Goal: Task Accomplishment & Management: Complete application form

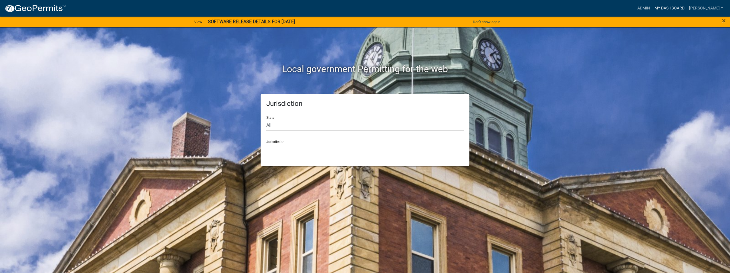
click at [660, 7] on link "My Dashboard" at bounding box center [669, 8] width 35 height 11
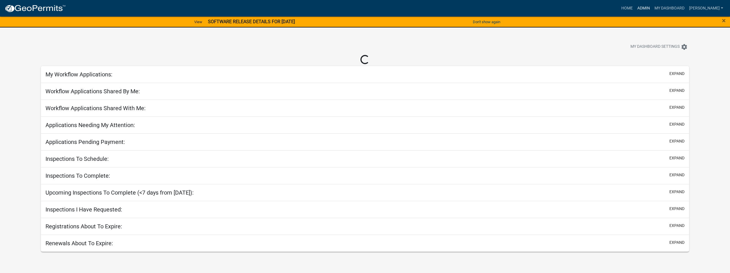
click at [635, 9] on link "Admin" at bounding box center [643, 8] width 17 height 11
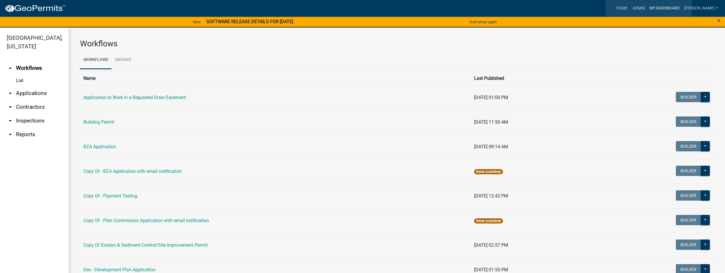
click at [649, 7] on link "My Dashboard" at bounding box center [665, 8] width 35 height 11
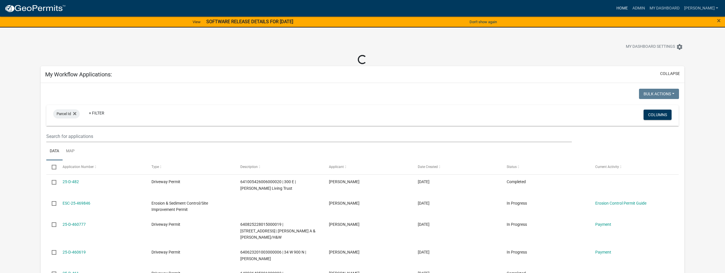
click at [614, 8] on link "Home" at bounding box center [622, 8] width 16 height 11
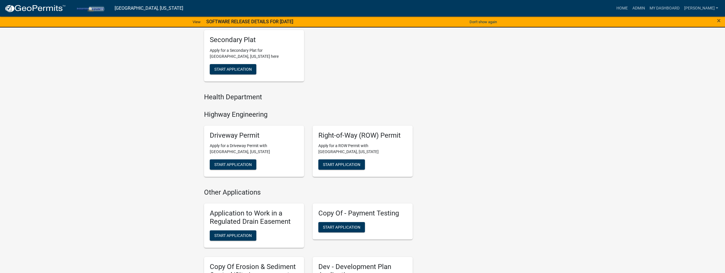
scroll to position [286, 0]
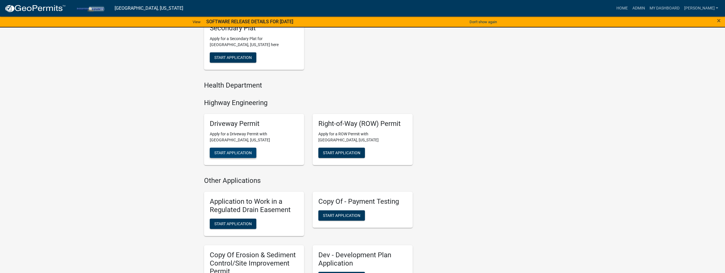
click at [240, 151] on span "Start Application" at bounding box center [232, 152] width 37 height 5
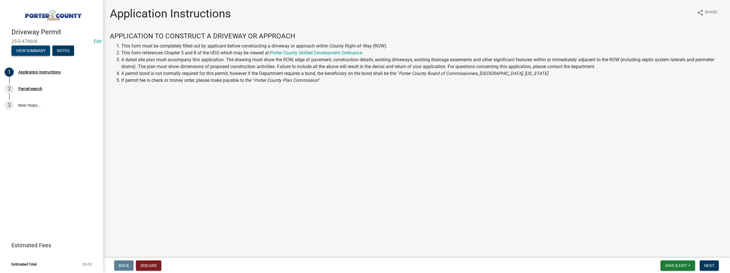
click at [36, 51] on button "View Summary" at bounding box center [30, 50] width 39 height 10
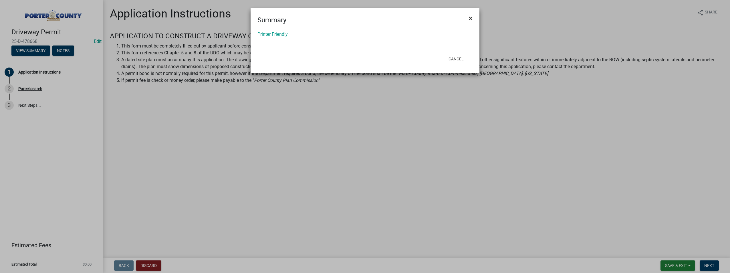
click at [470, 16] on span "×" at bounding box center [471, 18] width 4 height 8
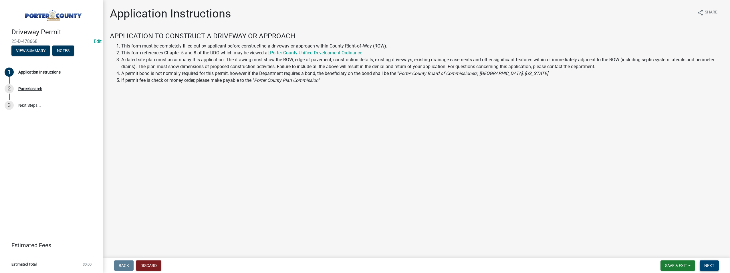
click at [710, 268] on span "Next" at bounding box center [709, 265] width 10 height 5
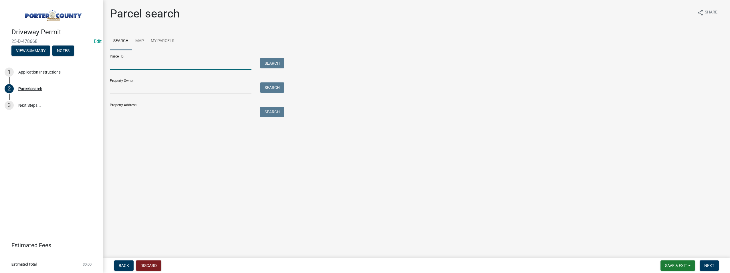
click at [120, 67] on input "Parcel ID:" at bounding box center [181, 64] width 142 height 12
type input "640701200019000010"
click at [281, 63] on button "Search" at bounding box center [272, 63] width 24 height 10
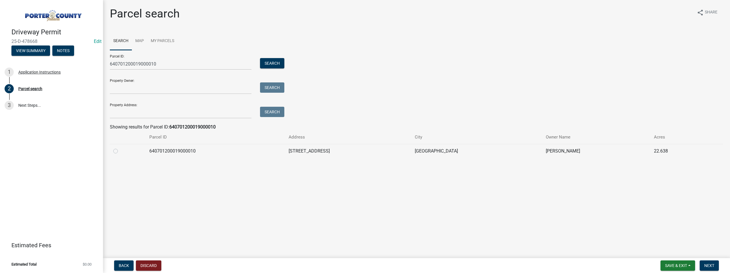
click at [120, 148] on label at bounding box center [120, 148] width 0 height 0
click at [120, 149] on input "radio" at bounding box center [122, 150] width 4 height 4
radio input "true"
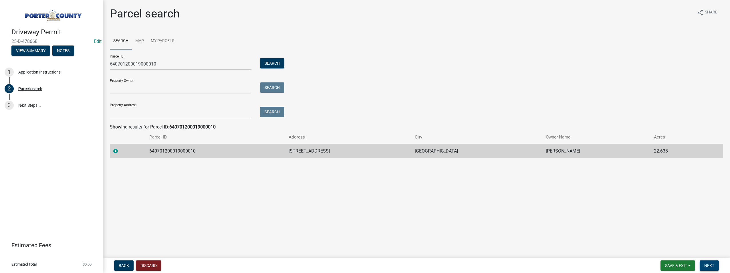
click at [712, 265] on span "Next" at bounding box center [709, 265] width 10 height 5
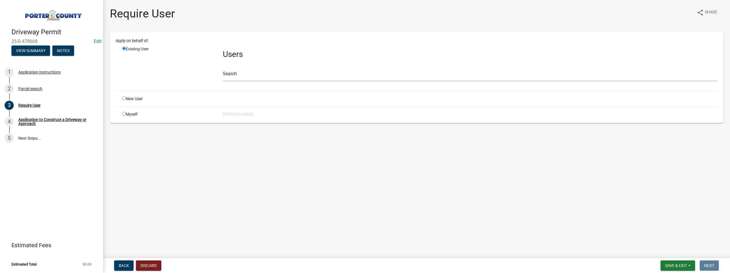
click at [125, 113] on input "radio" at bounding box center [124, 114] width 4 height 4
radio input "true"
radio input "false"
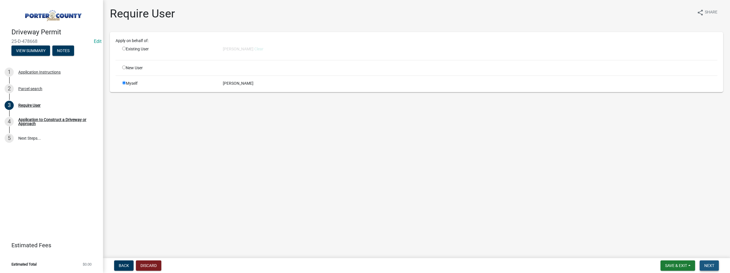
click at [715, 267] on button "Next" at bounding box center [708, 265] width 19 height 10
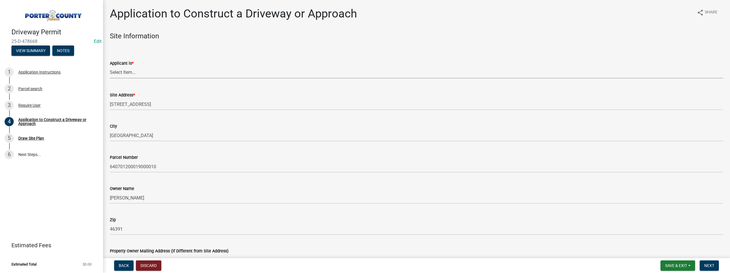
click at [140, 73] on select "Select Item... Owner Contractor" at bounding box center [416, 73] width 613 height 12
click at [110, 67] on select "Select Item... Owner Contractor" at bounding box center [416, 73] width 613 height 12
select select "6693fb74-6916-4e5e-bbfe-7ed9af50ffb7"
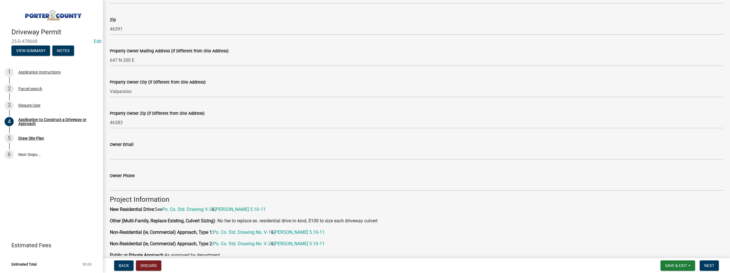
scroll to position [200, 0]
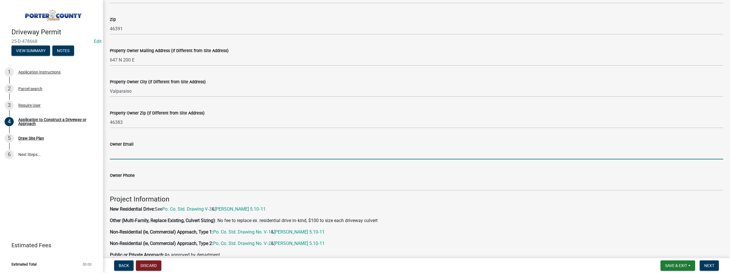
click at [137, 148] on input "Owner Email" at bounding box center [416, 154] width 613 height 12
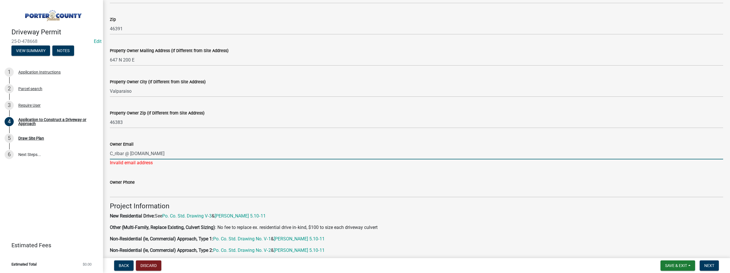
click at [125, 152] on input "C_ribar @ [DOMAIN_NAME]" at bounding box center [416, 154] width 613 height 12
click at [157, 186] on input "Owner Phone" at bounding box center [416, 192] width 613 height 12
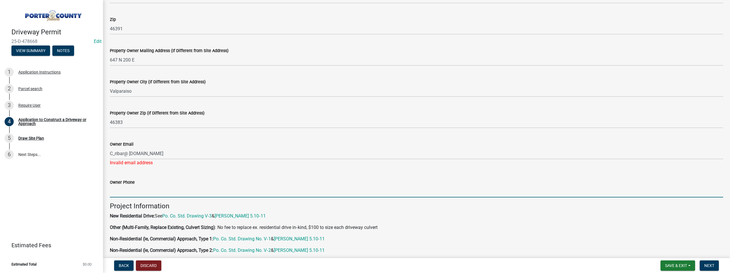
click at [214, 192] on input "Owner Phone" at bounding box center [416, 192] width 613 height 12
click at [241, 190] on input "Owner Phone" at bounding box center [416, 192] width 613 height 12
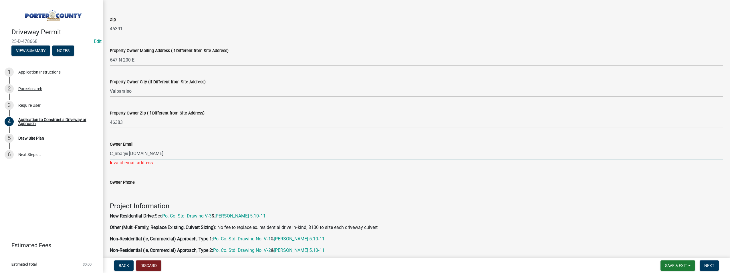
click at [130, 153] on input "C_ribar@ [DOMAIN_NAME]" at bounding box center [416, 154] width 613 height 12
type input "[EMAIL_ADDRESS][DOMAIN_NAME]"
click at [157, 195] on wm-data-entity-input-list "Site Information Applicant is * Select Item... Owner Contractor Site Address * …" at bounding box center [416, 211] width 613 height 759
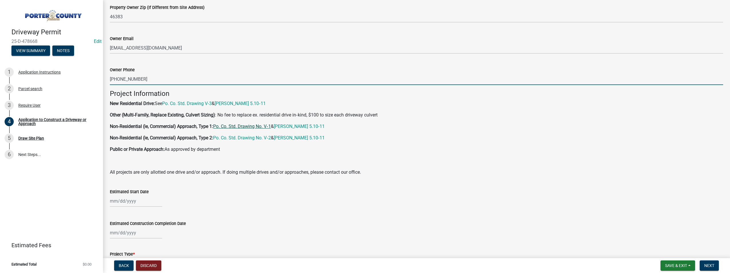
scroll to position [343, 0]
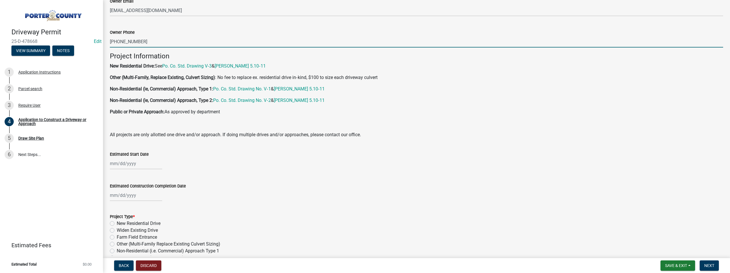
type input "[PHONE_NUMBER]"
click at [122, 160] on div at bounding box center [136, 164] width 52 height 12
select select "9"
select select "2025"
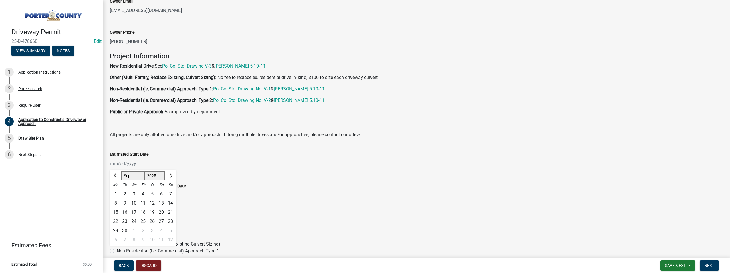
click at [113, 163] on input "Estimated Start Date" at bounding box center [136, 164] width 52 height 12
click at [169, 174] on span "Next month" at bounding box center [170, 175] width 4 height 4
select select "10"
click at [135, 192] on div "1" at bounding box center [133, 193] width 9 height 9
type input "[DATE]"
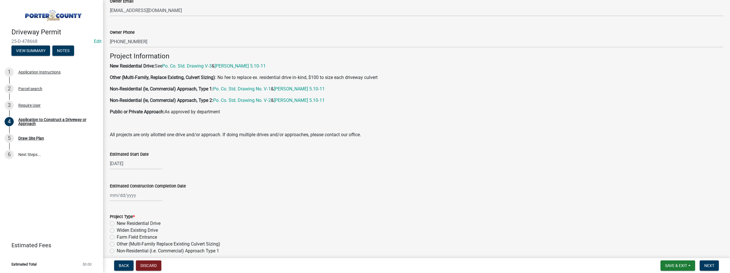
select select "9"
select select "2025"
click at [121, 194] on div "[PERSON_NAME] Feb Mar Apr [PERSON_NAME][DATE] Oct Nov [DATE] 1526 1527 1528 152…" at bounding box center [136, 195] width 52 height 12
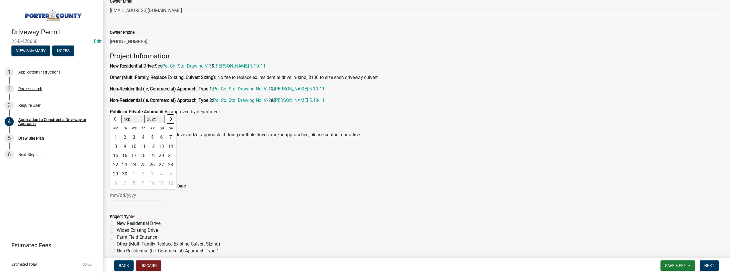
click at [171, 119] on span "Next month" at bounding box center [170, 118] width 4 height 4
select select "10"
click at [151, 172] on div "31" at bounding box center [152, 173] width 9 height 9
type input "[DATE]"
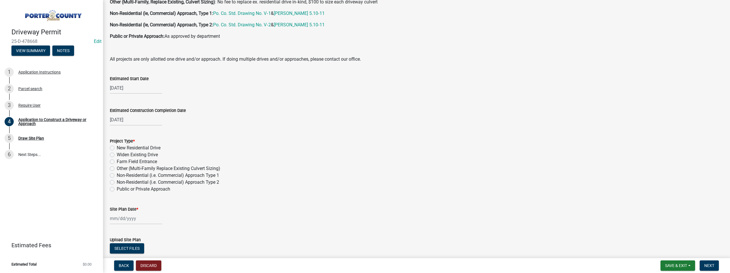
scroll to position [429, 0]
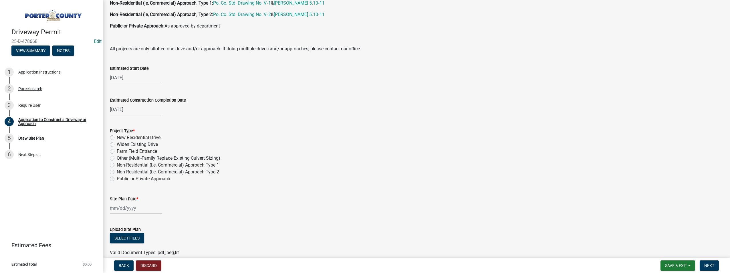
click at [117, 137] on label "New Residential Drive" at bounding box center [139, 137] width 44 height 7
click at [117, 137] on input "New Residential Drive" at bounding box center [119, 136] width 4 height 4
radio input "true"
select select "9"
select select "2025"
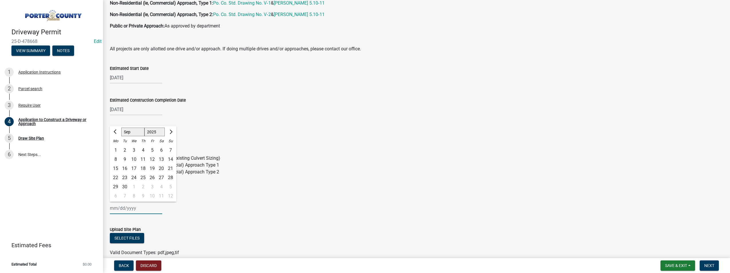
click at [129, 208] on div "[PERSON_NAME] Feb Mar Apr [PERSON_NAME][DATE] Oct Nov [DATE] 1526 1527 1528 152…" at bounding box center [136, 208] width 52 height 12
click at [229, 206] on div "[PERSON_NAME] Feb Mar Apr [PERSON_NAME][DATE] Oct Nov [DATE] 1526 1527 1528 152…" at bounding box center [416, 208] width 613 height 12
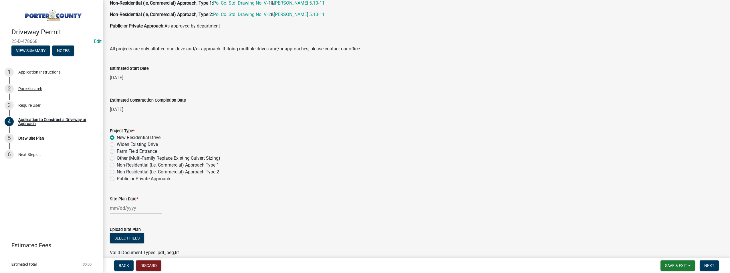
select select "9"
select select "2025"
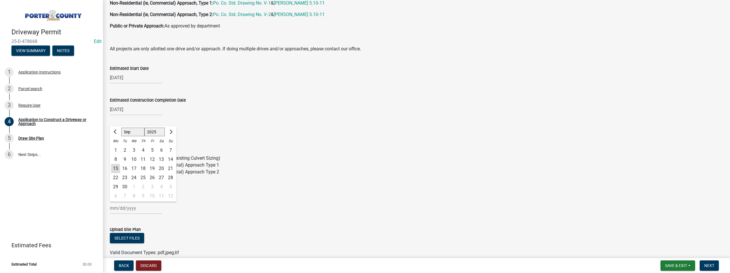
click at [131, 205] on div "[PERSON_NAME] Feb Mar Apr [PERSON_NAME][DATE] Oct Nov [DATE] 1526 1527 1528 152…" at bounding box center [136, 208] width 52 height 12
click at [172, 160] on div "14" at bounding box center [170, 159] width 9 height 9
type input "[DATE]"
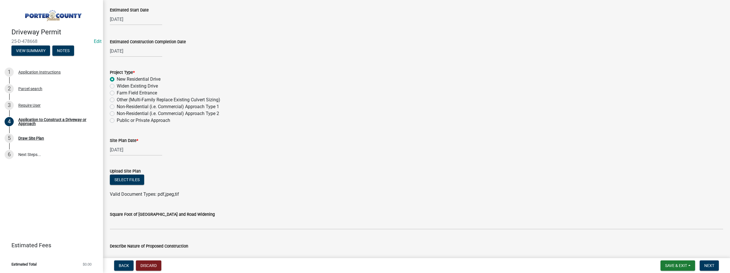
scroll to position [515, 0]
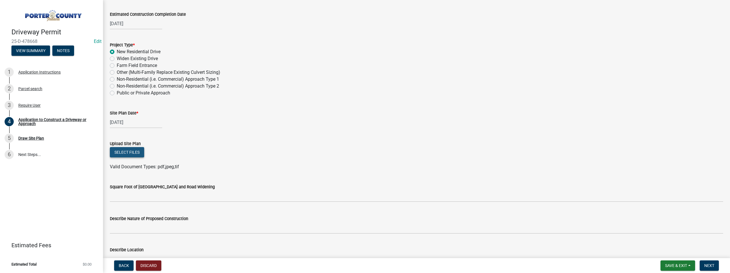
click at [133, 154] on button "Select files" at bounding box center [127, 152] width 34 height 10
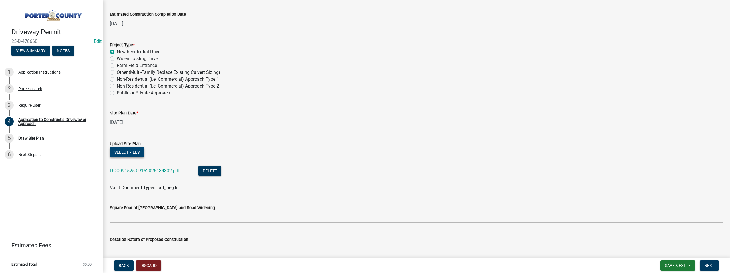
scroll to position [571, 0]
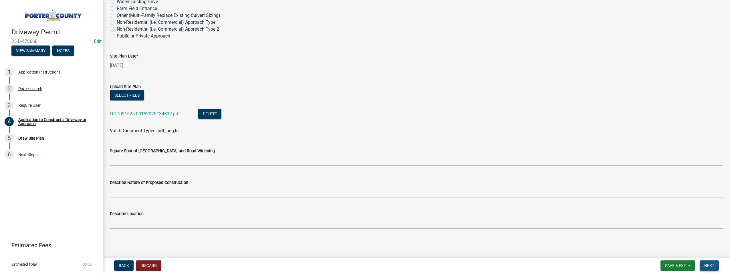
click at [711, 268] on button "Next" at bounding box center [708, 265] width 19 height 10
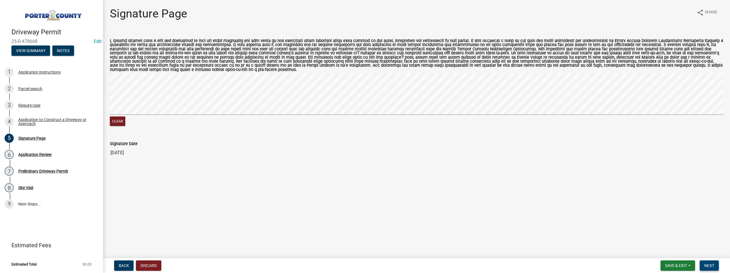
click at [714, 265] on span "Next" at bounding box center [709, 265] width 10 height 5
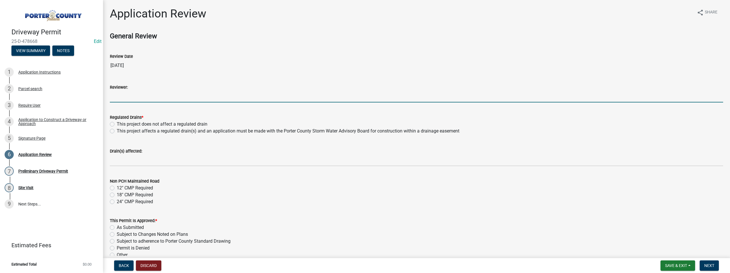
click at [121, 93] on input "Reviewer:" at bounding box center [416, 97] width 613 height 12
type input "[PERSON_NAME]"
click at [117, 123] on label "This project does not affect a regulated drain" at bounding box center [162, 124] width 91 height 7
click at [117, 123] on input "This project does not affect a regulated drain" at bounding box center [119, 123] width 4 height 4
radio input "true"
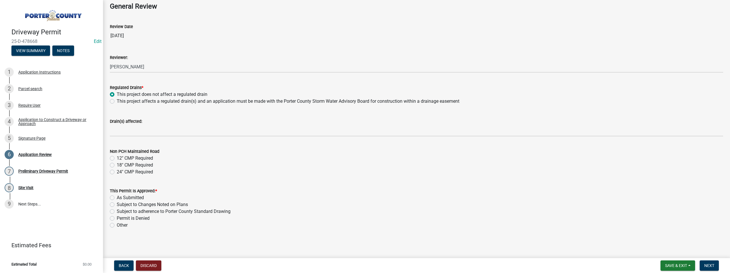
scroll to position [30, 0]
click at [117, 158] on label "12" CMP Required" at bounding box center [135, 157] width 36 height 7
click at [117, 158] on input "12" CMP Required" at bounding box center [119, 156] width 4 height 4
radio input "true"
click at [117, 196] on label "As Submitted" at bounding box center [130, 197] width 27 height 7
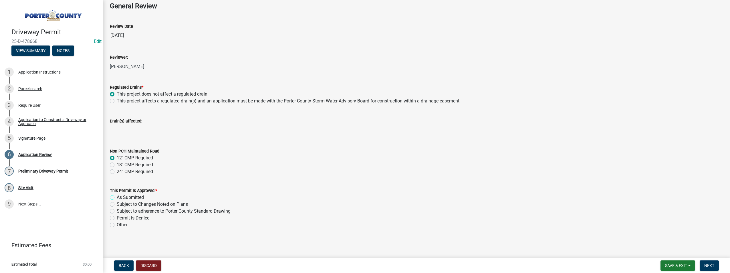
click at [117, 196] on input "As Submitted" at bounding box center [119, 196] width 4 height 4
radio input "true"
click at [710, 268] on span "Next" at bounding box center [709, 265] width 10 height 5
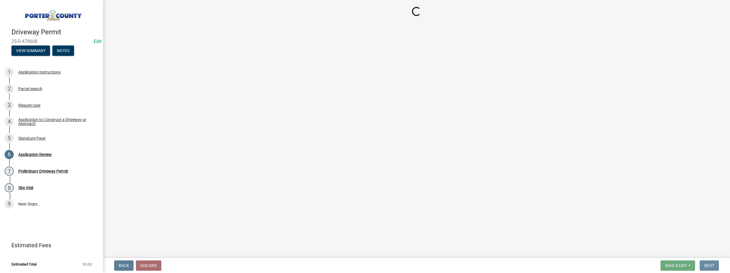
scroll to position [0, 0]
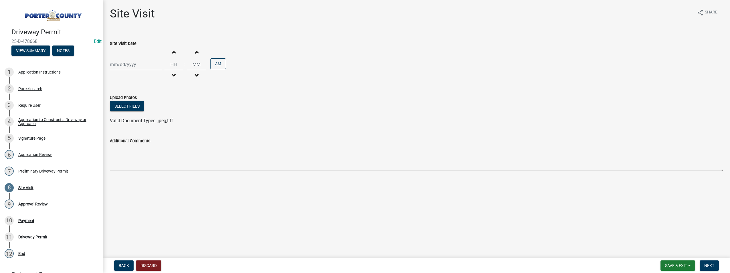
click at [116, 64] on div at bounding box center [136, 65] width 52 height 12
select select "9"
select select "2025"
click at [114, 111] on div "15" at bounding box center [115, 113] width 9 height 9
type input "[DATE]"
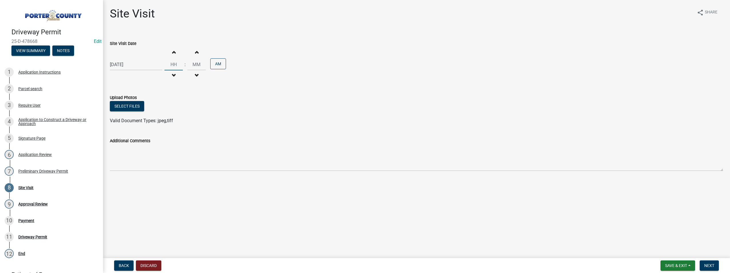
click at [174, 63] on input "Hours" at bounding box center [173, 65] width 18 height 12
type input "09"
type input "00"
click at [709, 262] on button "Next" at bounding box center [708, 265] width 19 height 10
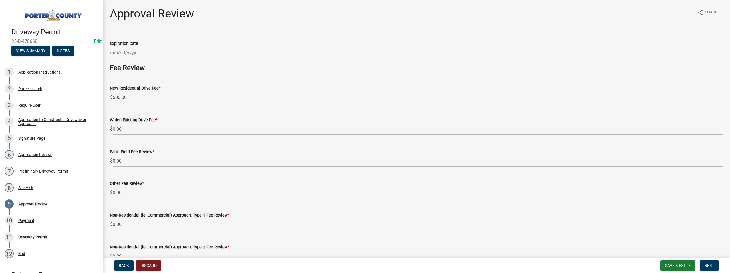
select select "9"
select select "2025"
click at [120, 53] on div "[PERSON_NAME] Feb Mar Apr [PERSON_NAME][DATE] Oct Nov [DATE] 1526 1527 1528 152…" at bounding box center [136, 53] width 52 height 12
click at [113, 55] on input "Expiration Date" at bounding box center [136, 53] width 52 height 12
click at [115, 99] on div "15" at bounding box center [115, 101] width 9 height 9
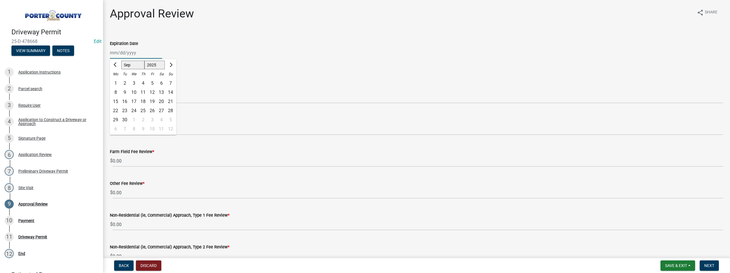
type input "[DATE]"
select select "9"
select select "2025"
click at [137, 53] on div "[DATE] Jan Feb Mar Apr May Jun [DATE] Aug Sep Oct Nov [DATE] 1526 1527 1528 152…" at bounding box center [136, 53] width 52 height 12
click at [138, 52] on input "[DATE]" at bounding box center [136, 53] width 52 height 12
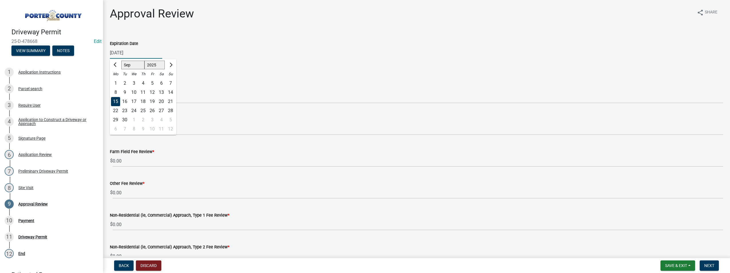
type input "[DATE]"
click at [204, 66] on h4 "Fee Review" at bounding box center [416, 68] width 613 height 8
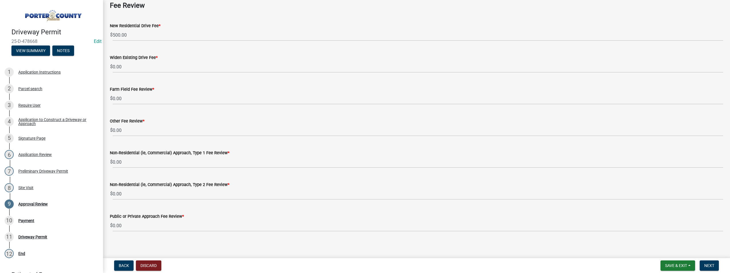
scroll to position [65, 0]
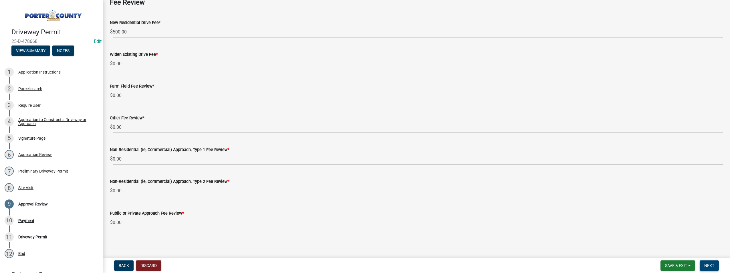
click at [712, 266] on span "Next" at bounding box center [709, 265] width 10 height 5
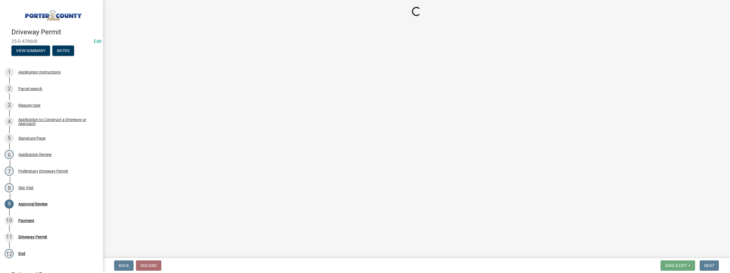
select select "3: 3"
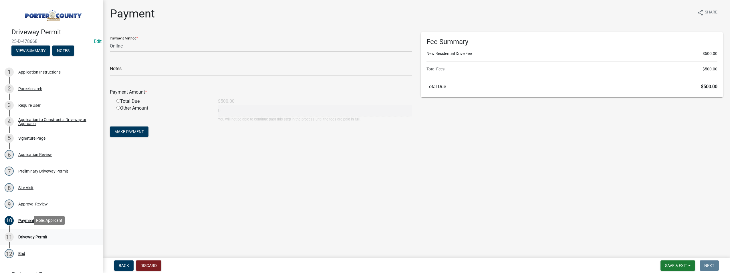
click at [29, 240] on div "11 Driveway Permit" at bounding box center [49, 236] width 89 height 9
click at [23, 220] on div "Payment" at bounding box center [26, 220] width 16 height 4
click at [31, 52] on button "View Summary" at bounding box center [30, 50] width 39 height 10
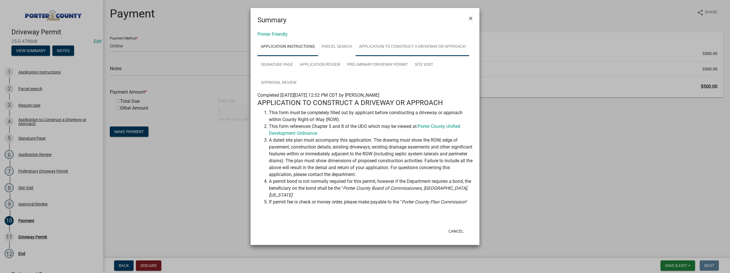
click at [402, 43] on link "Application to Construct a Driveway or Approach" at bounding box center [411, 47] width 113 height 18
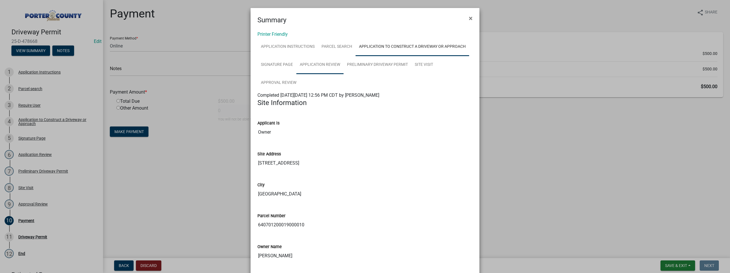
click at [314, 61] on link "Application Review" at bounding box center [319, 65] width 47 height 18
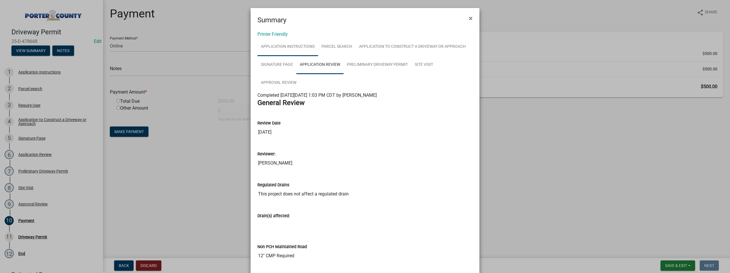
click at [277, 44] on link "Application Instructions" at bounding box center [287, 47] width 61 height 18
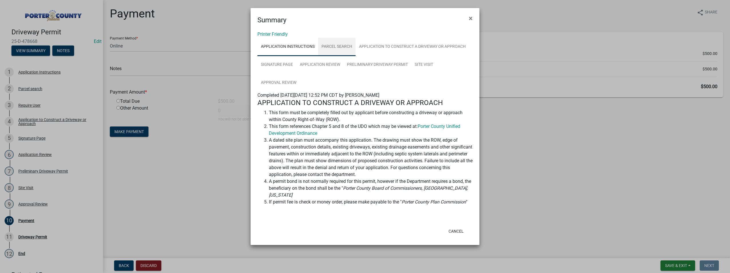
click at [329, 50] on link "Parcel search" at bounding box center [336, 47] width 37 height 18
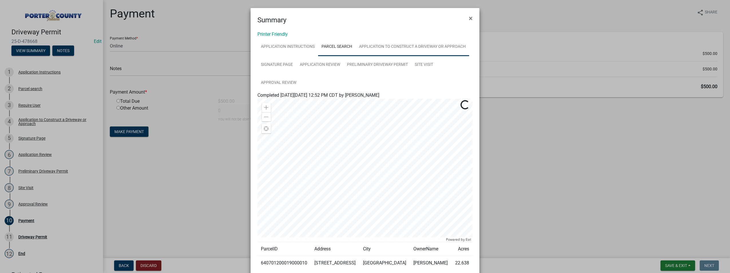
click at [383, 48] on link "Application to Construct a Driveway or Approach" at bounding box center [411, 47] width 113 height 18
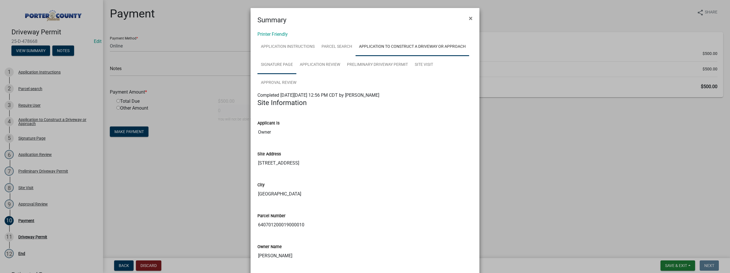
click at [272, 59] on link "Signature Page" at bounding box center [276, 65] width 39 height 18
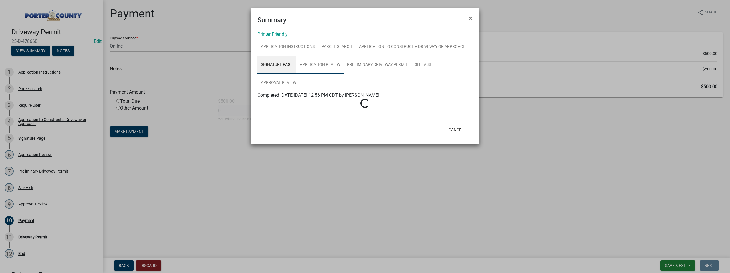
click at [318, 63] on link "Application Review" at bounding box center [319, 65] width 47 height 18
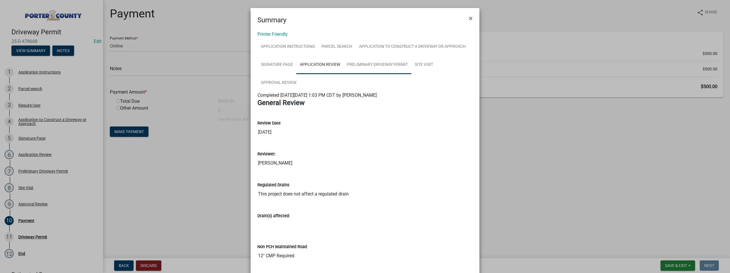
click at [382, 63] on link "Preliminary Driveway Permit" at bounding box center [377, 65] width 68 height 18
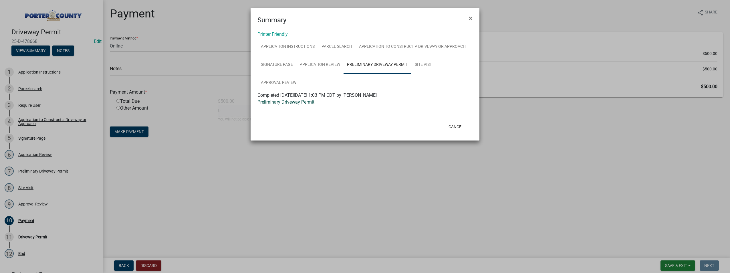
click at [272, 101] on link "Preliminary Driveway Permit" at bounding box center [285, 101] width 57 height 5
